Goal: Task Accomplishment & Management: Complete application form

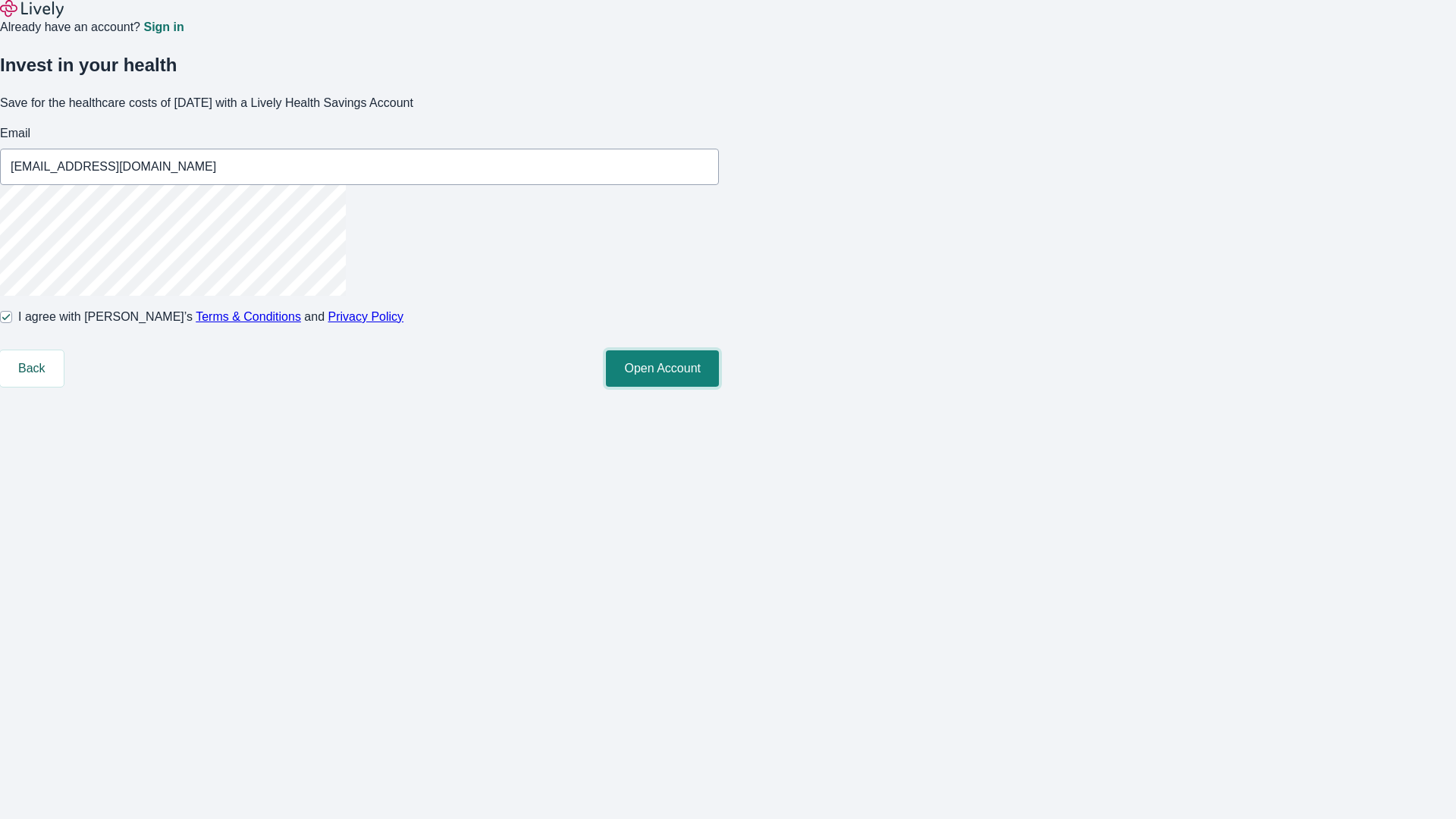
click at [719, 386] on button "Open Account" at bounding box center [662, 368] width 113 height 36
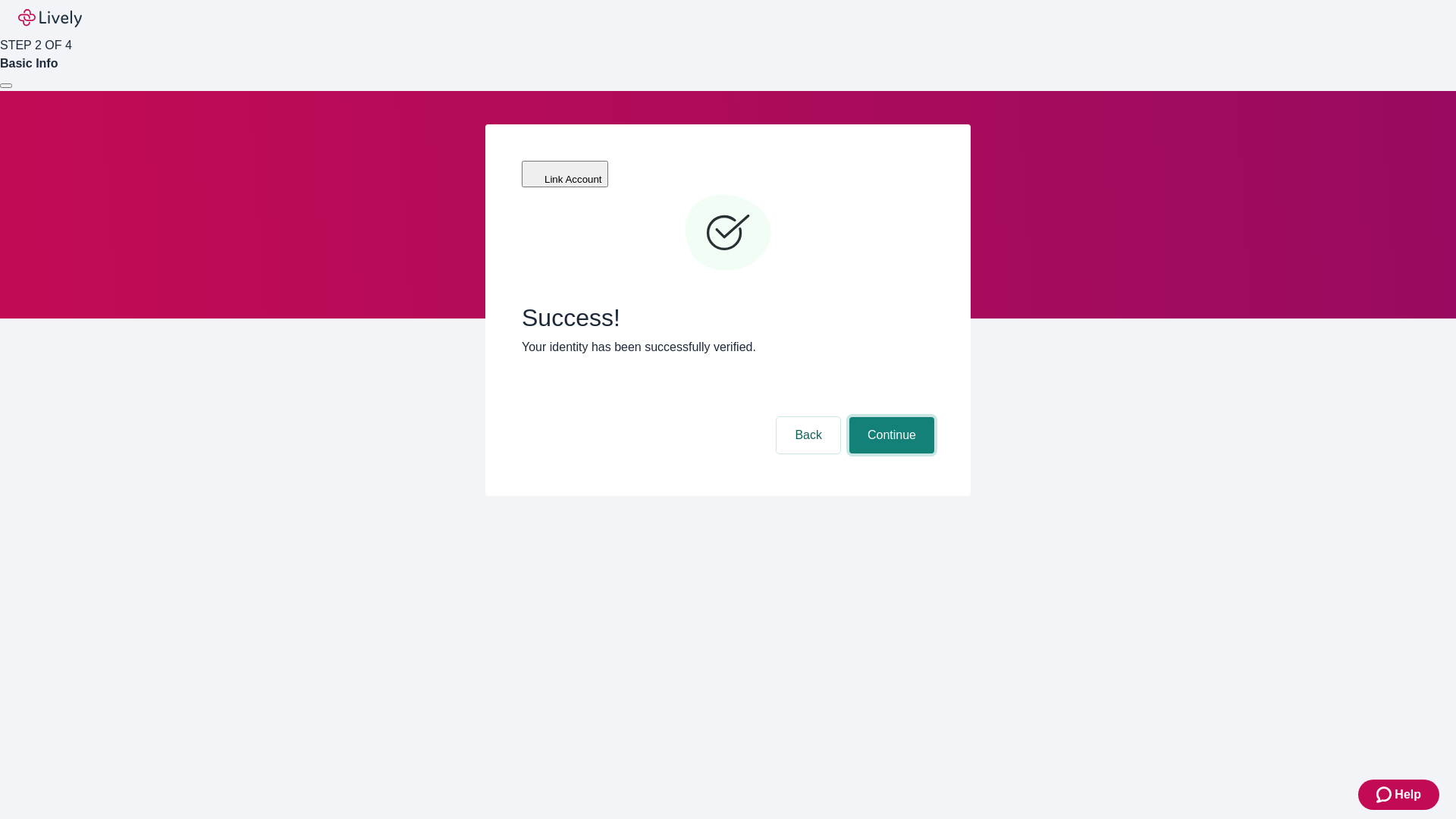
click at [889, 417] on button "Continue" at bounding box center [891, 435] width 85 height 36
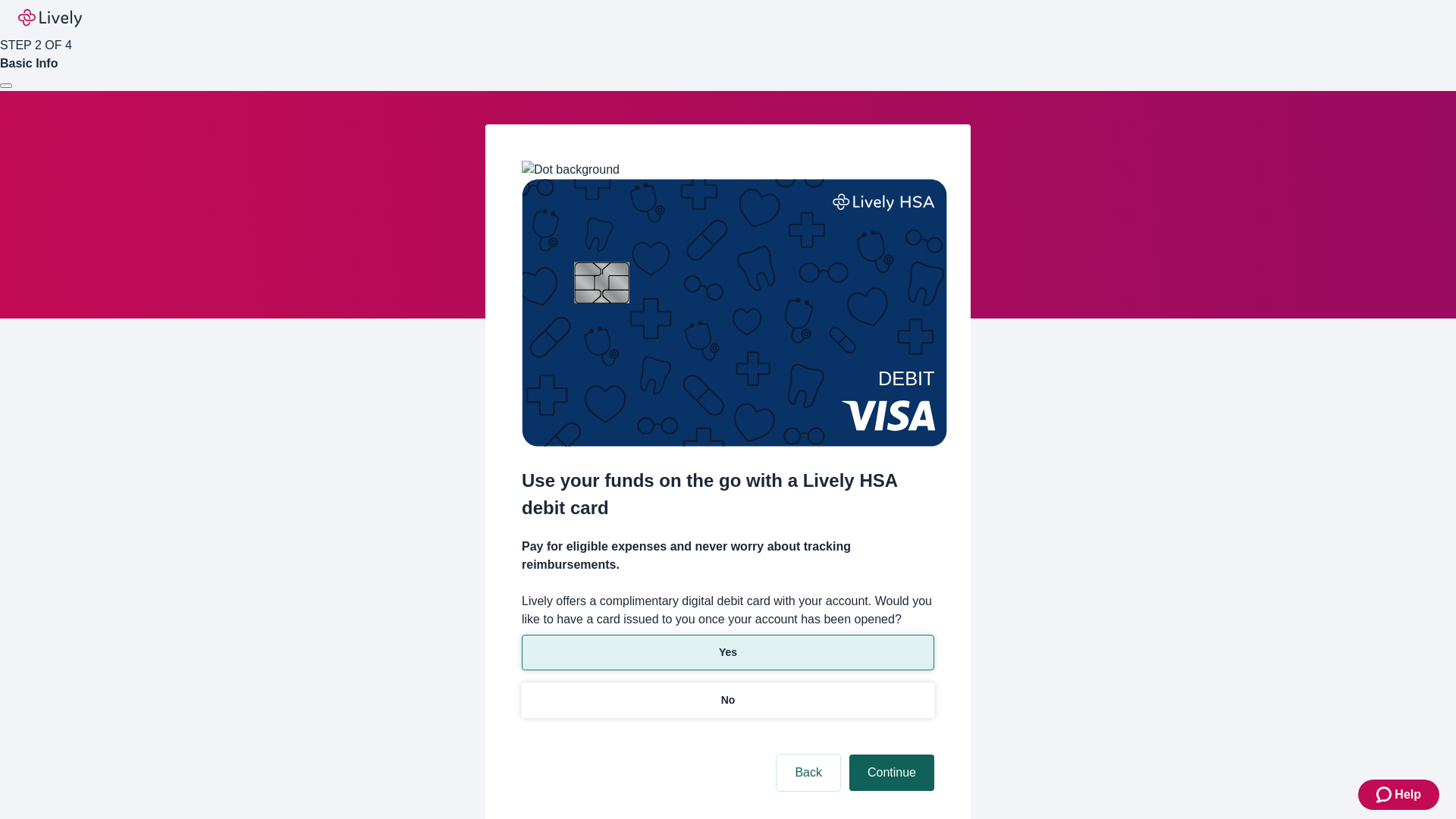
click at [727, 644] on p "Yes" at bounding box center [727, 652] width 18 height 16
click at [889, 754] on button "Continue" at bounding box center [891, 773] width 85 height 36
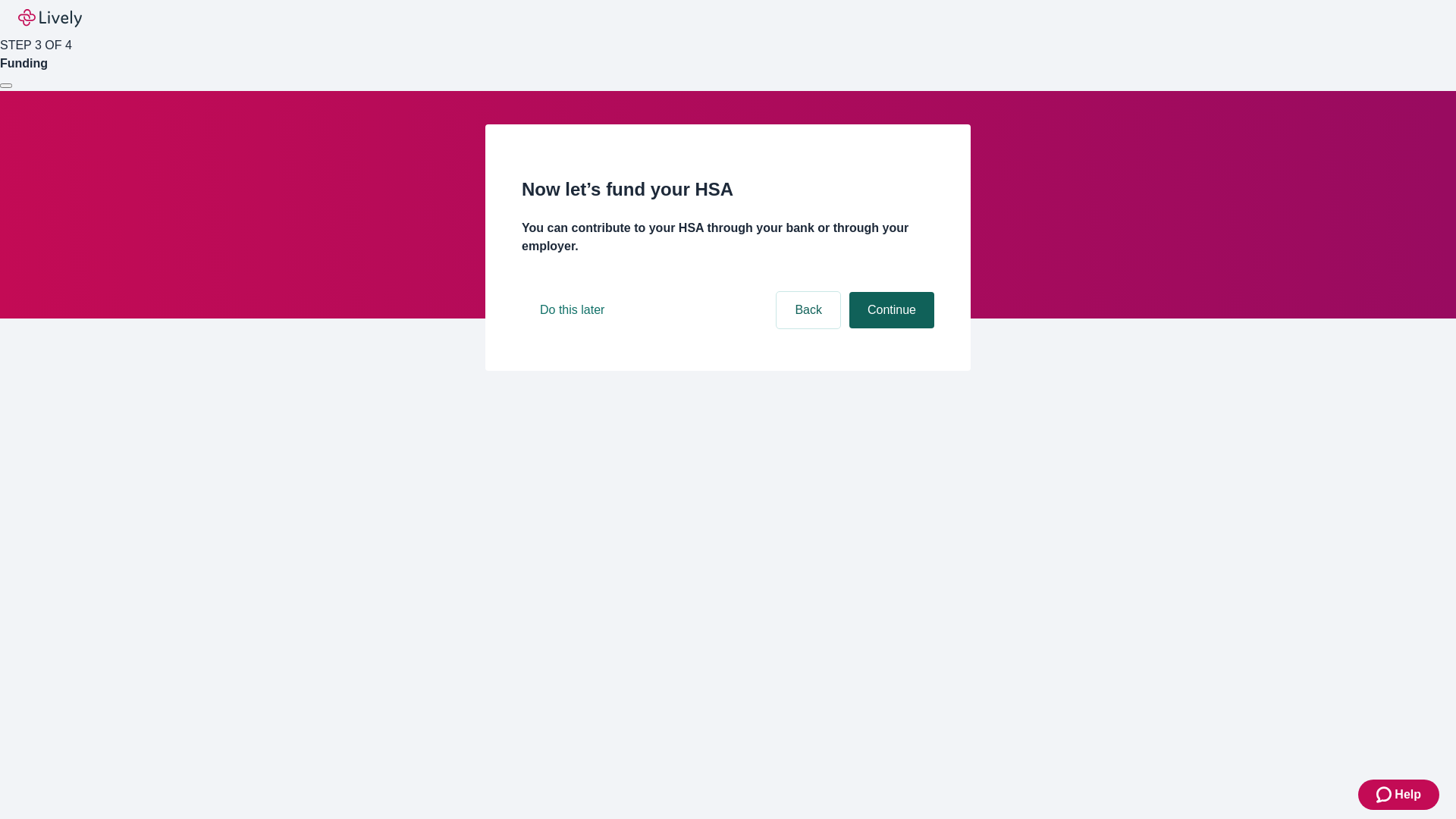
click at [889, 328] on button "Continue" at bounding box center [891, 310] width 85 height 36
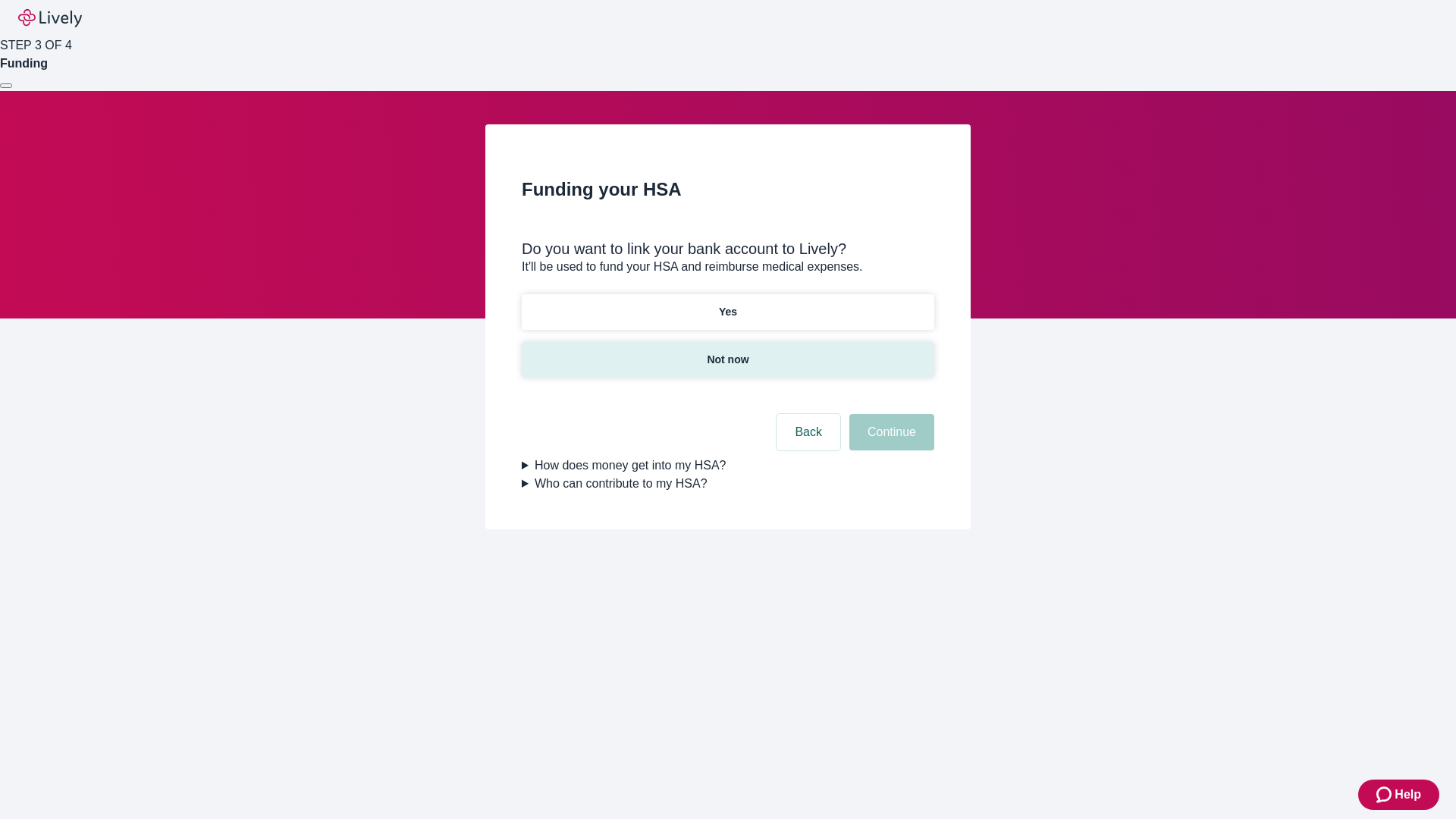
click at [727, 352] on p "Not now" at bounding box center [727, 360] width 41 height 16
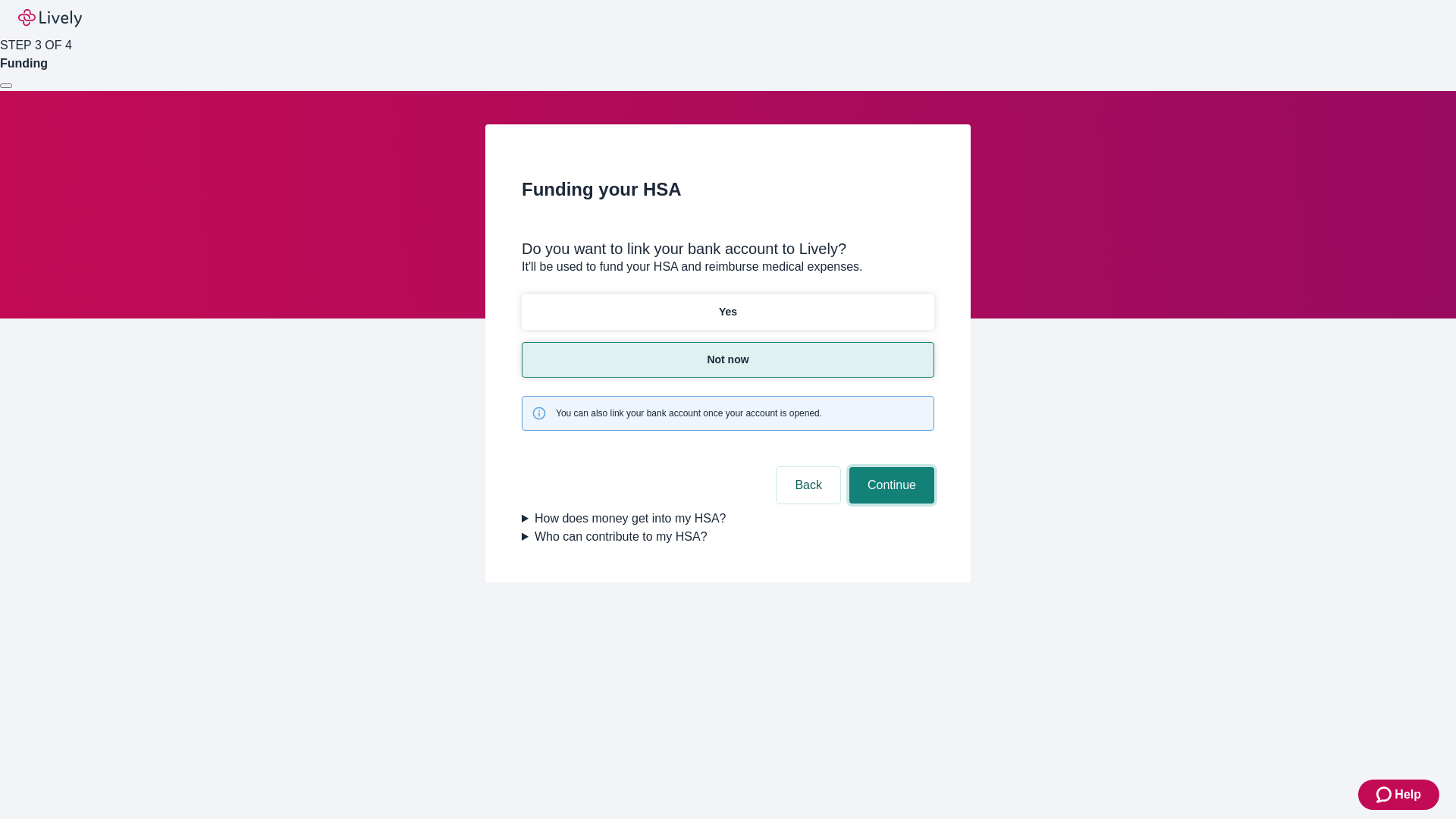
click at [889, 467] on button "Continue" at bounding box center [891, 485] width 85 height 36
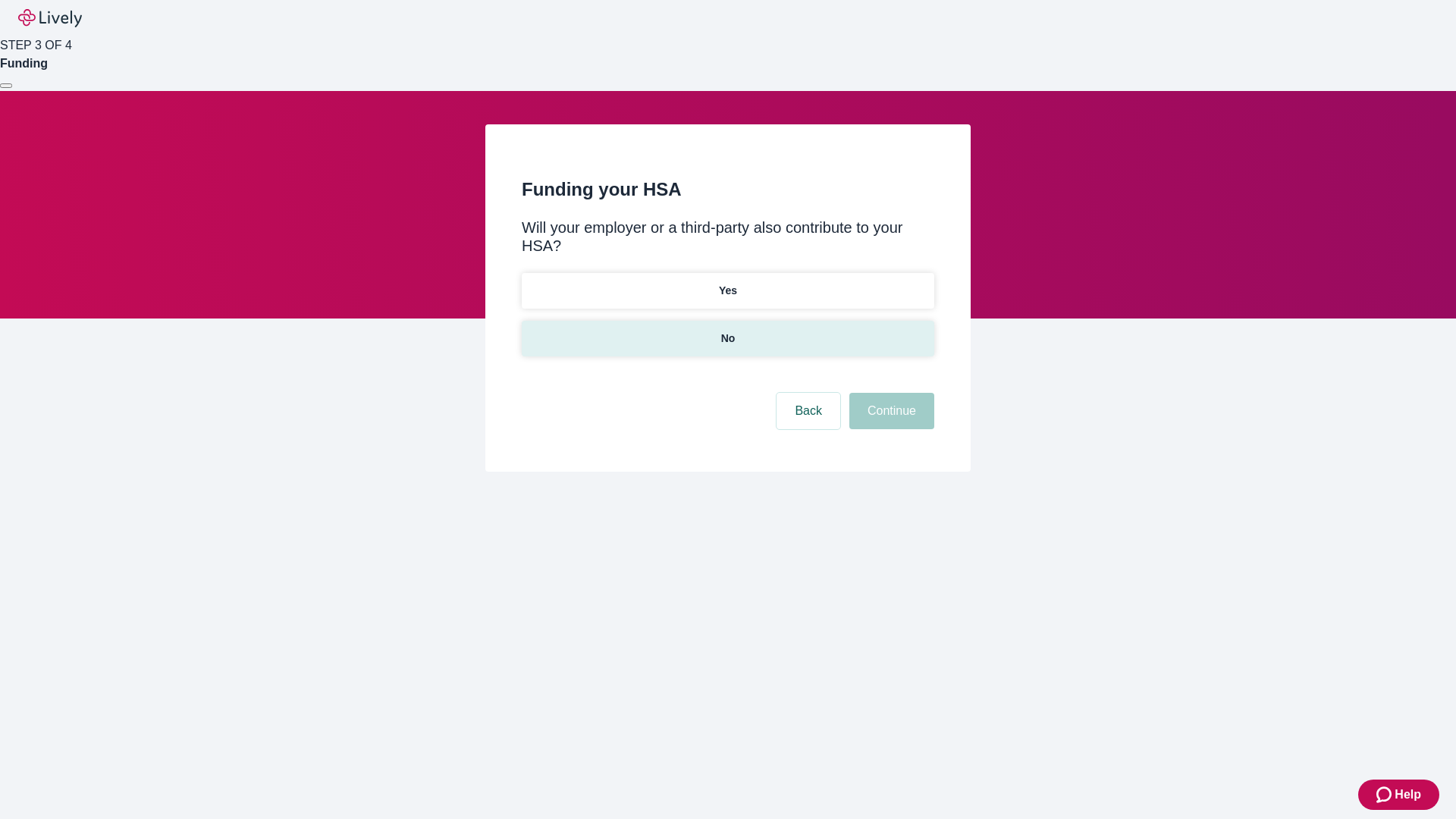
click at [727, 330] on p "No" at bounding box center [728, 338] width 15 height 16
click at [889, 392] on button "Continue" at bounding box center [891, 410] width 85 height 36
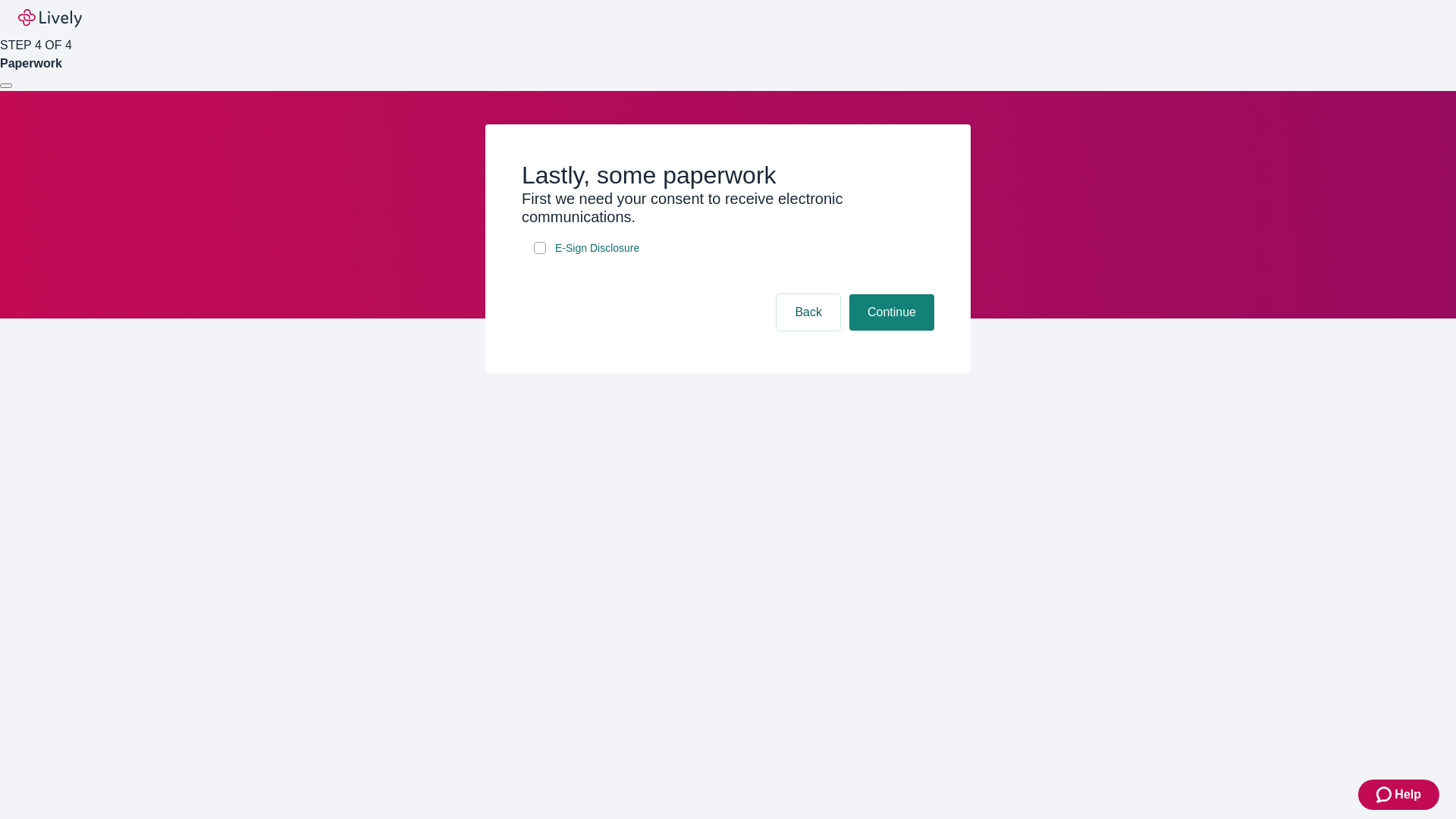
click at [540, 254] on input "E-Sign Disclosure" at bounding box center [540, 248] width 12 height 12
checkbox input "true"
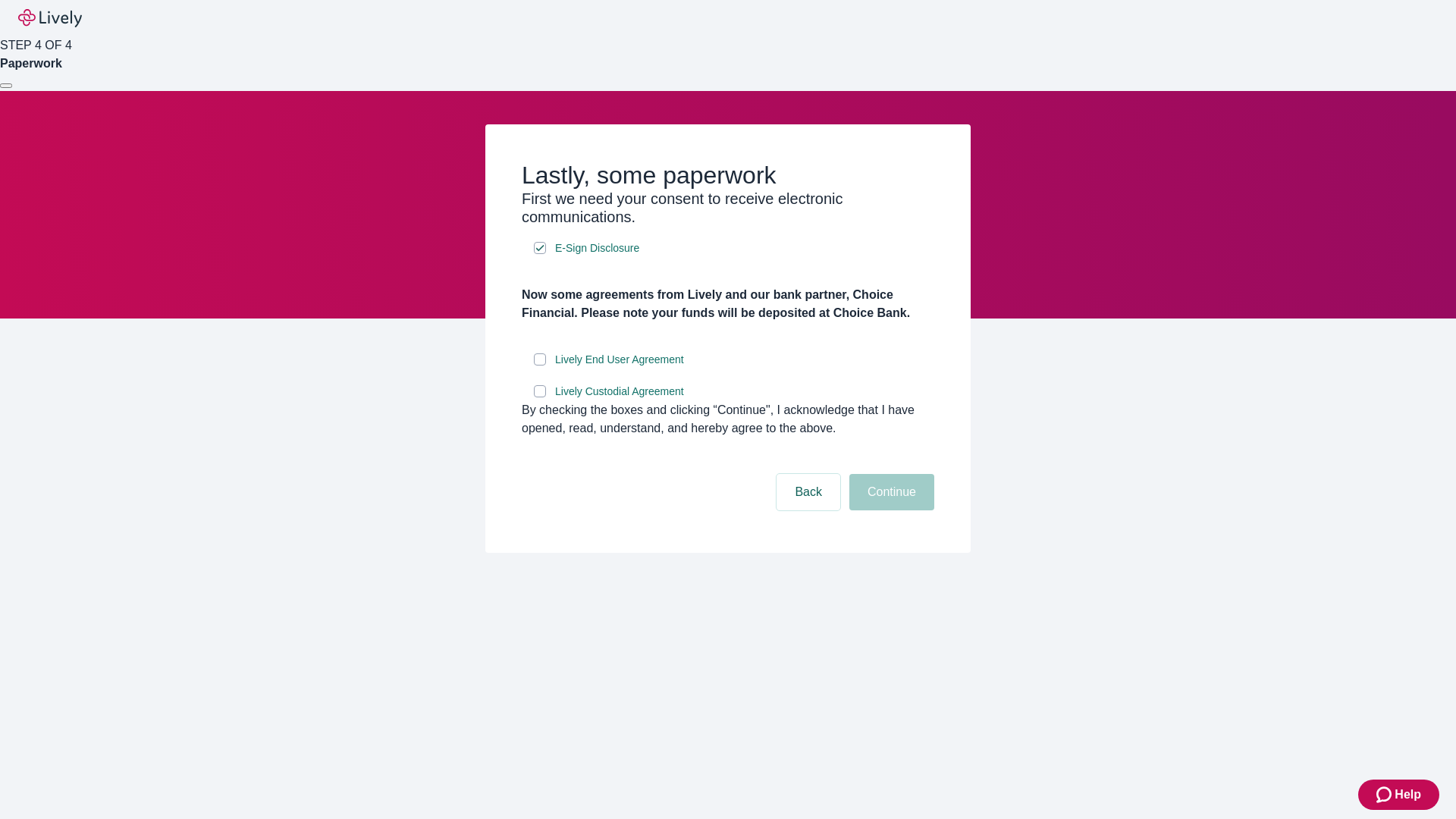
click at [540, 366] on input "Lively End User Agreement" at bounding box center [540, 360] width 12 height 12
checkbox input "true"
click at [540, 397] on input "Lively Custodial Agreement" at bounding box center [540, 391] width 12 height 12
checkbox input "true"
click at [889, 510] on button "Continue" at bounding box center [891, 492] width 85 height 36
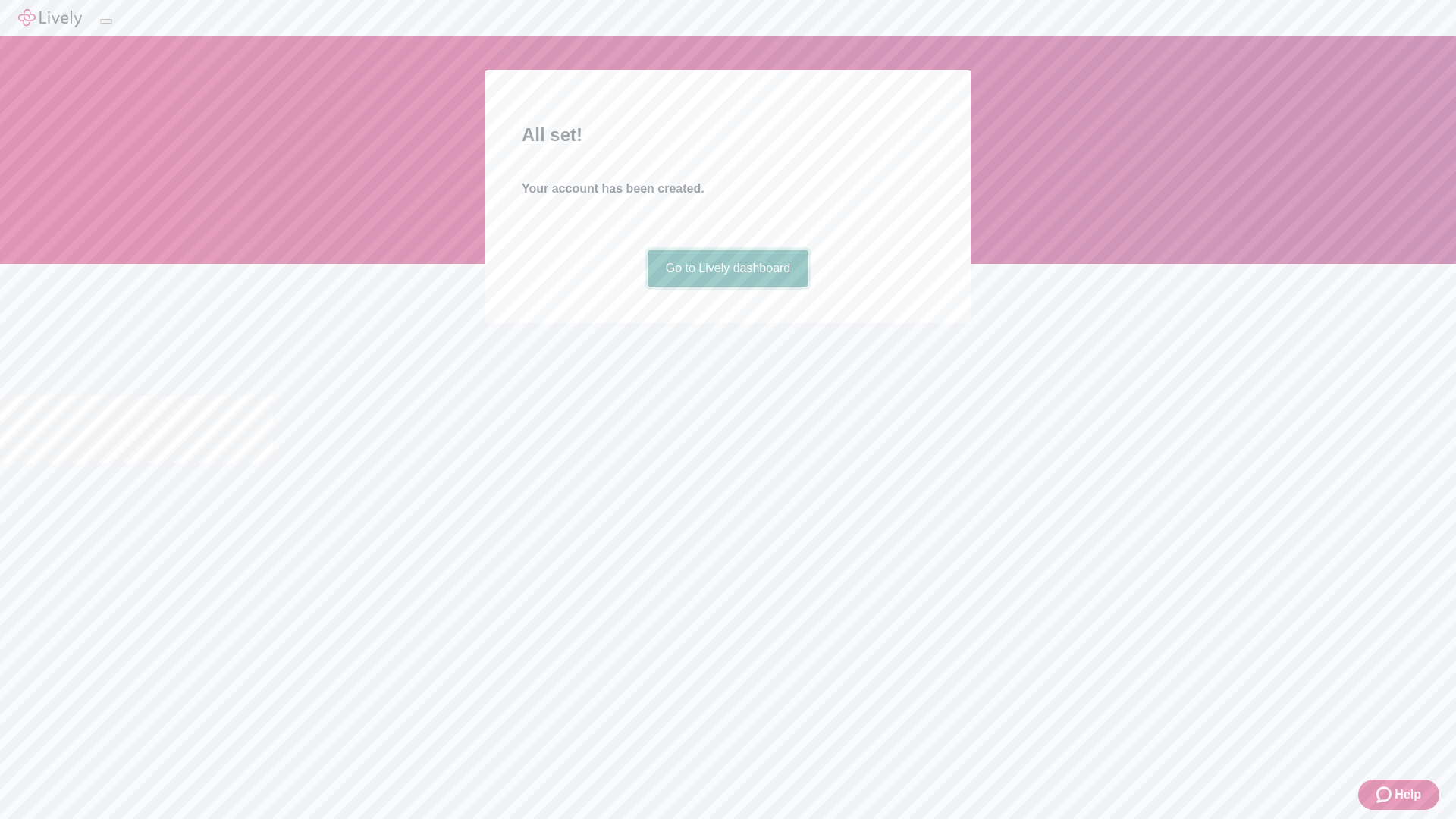
click at [727, 286] on link "Go to Lively dashboard" at bounding box center [728, 268] width 162 height 36
